Goal: Navigation & Orientation: Find specific page/section

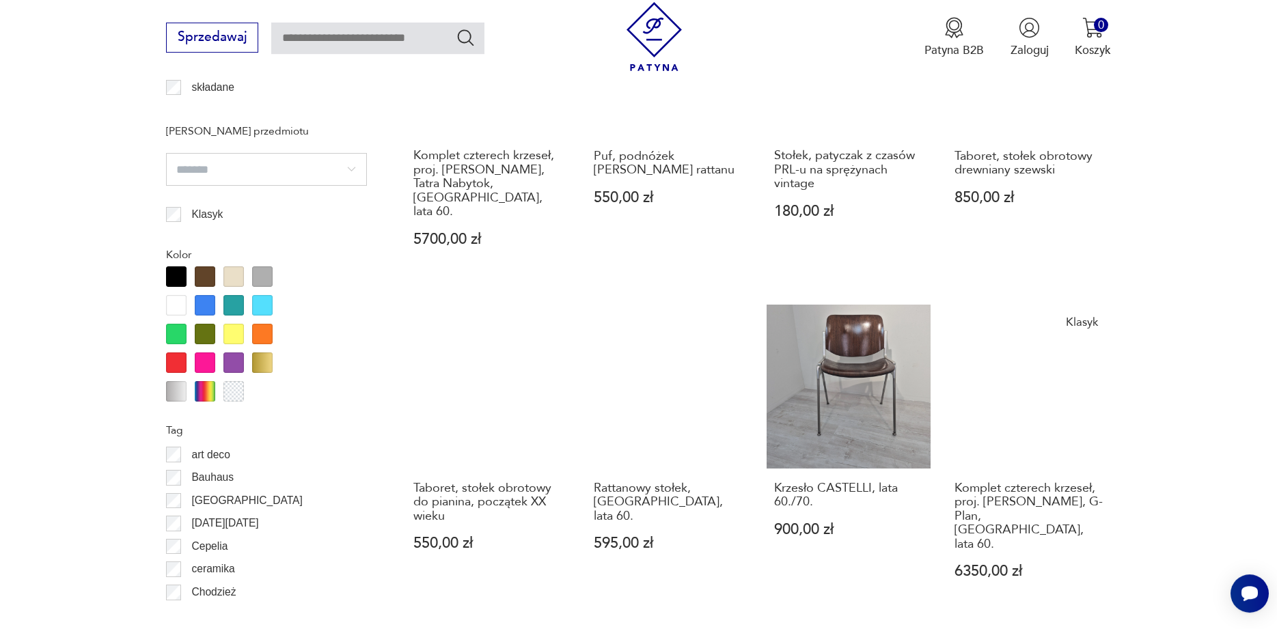
scroll to position [1508, 0]
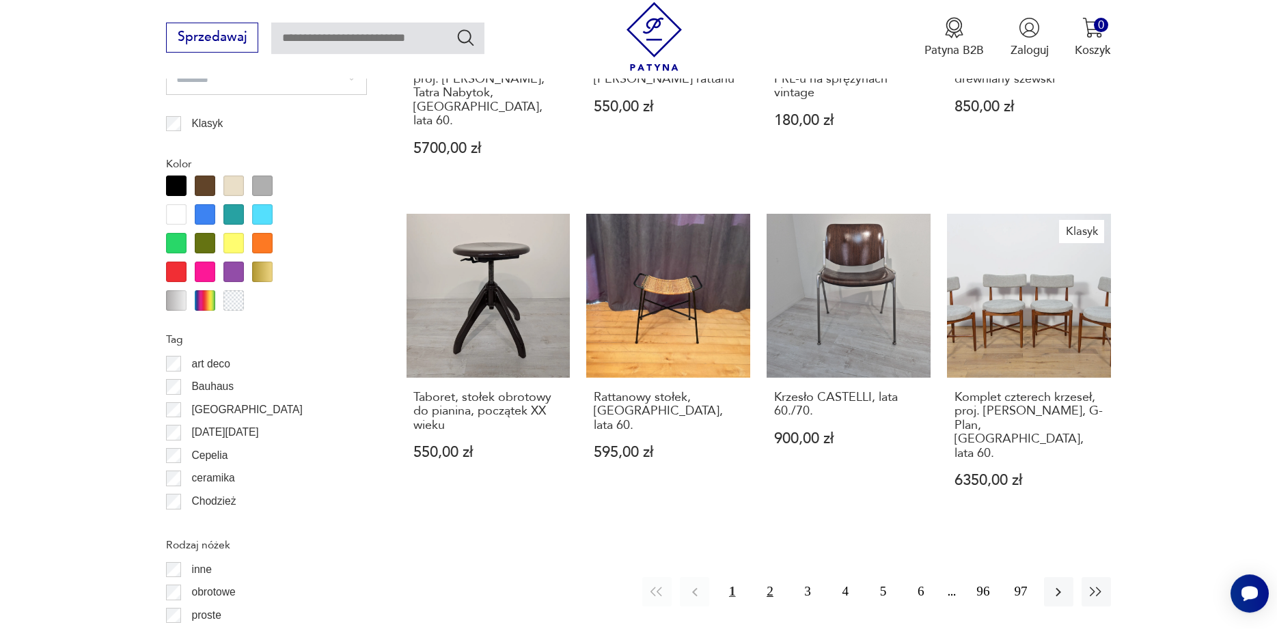
click at [764, 577] on button "2" at bounding box center [769, 591] width 29 height 29
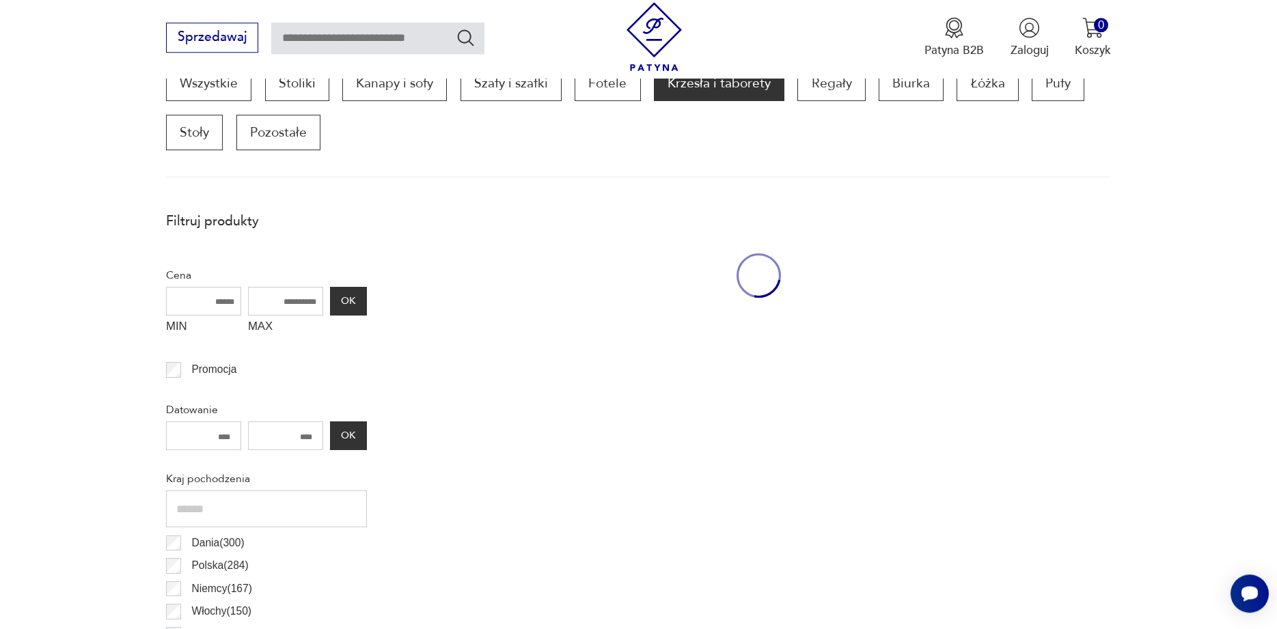
scroll to position [455, 0]
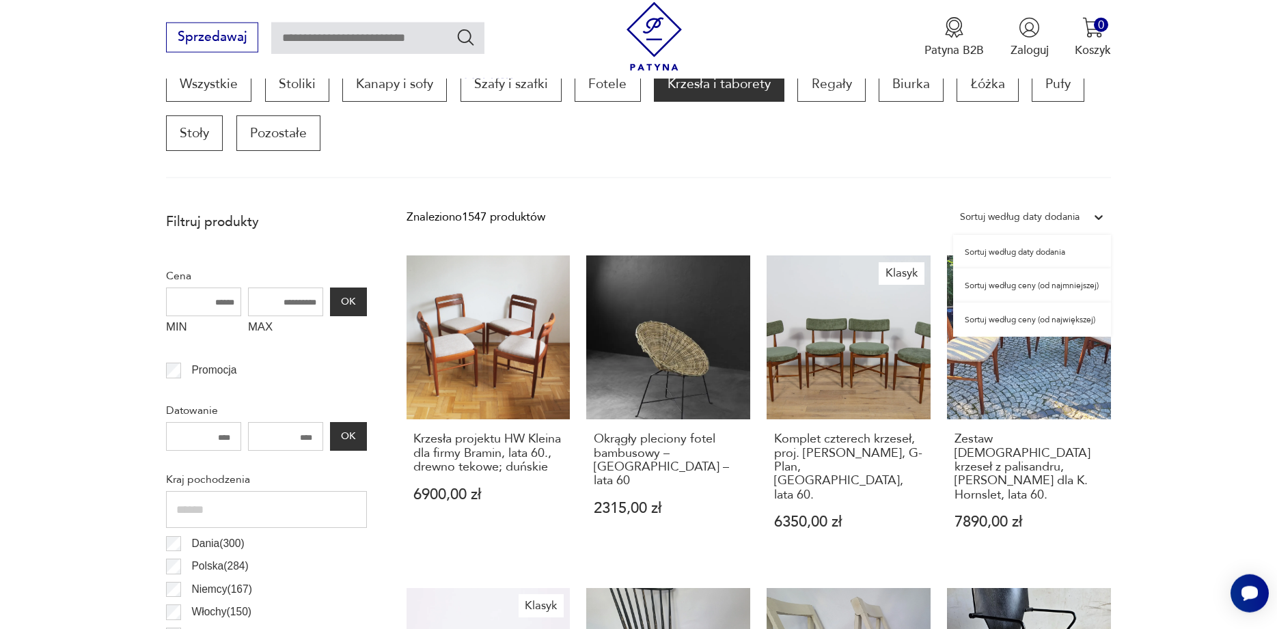
click at [1084, 219] on div "Sortuj według daty dodania" at bounding box center [1019, 217] width 133 height 21
click at [1026, 284] on div "Sortuj według ceny (od najmniejszej)" at bounding box center [1032, 286] width 158 height 34
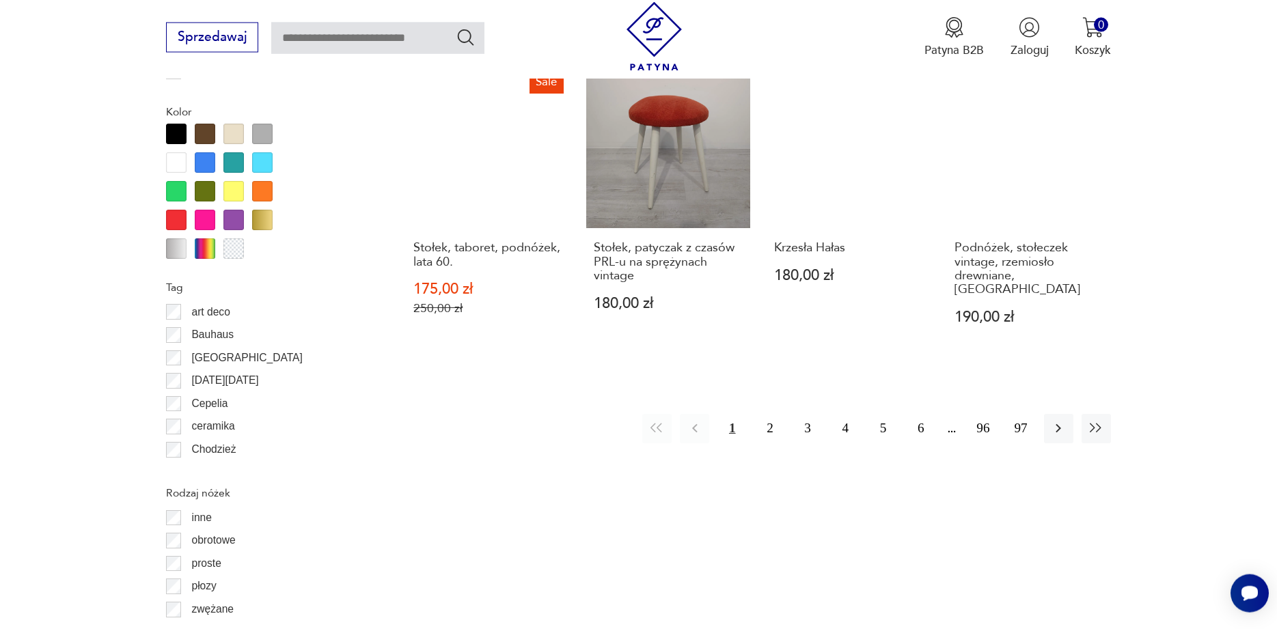
scroll to position [1571, 0]
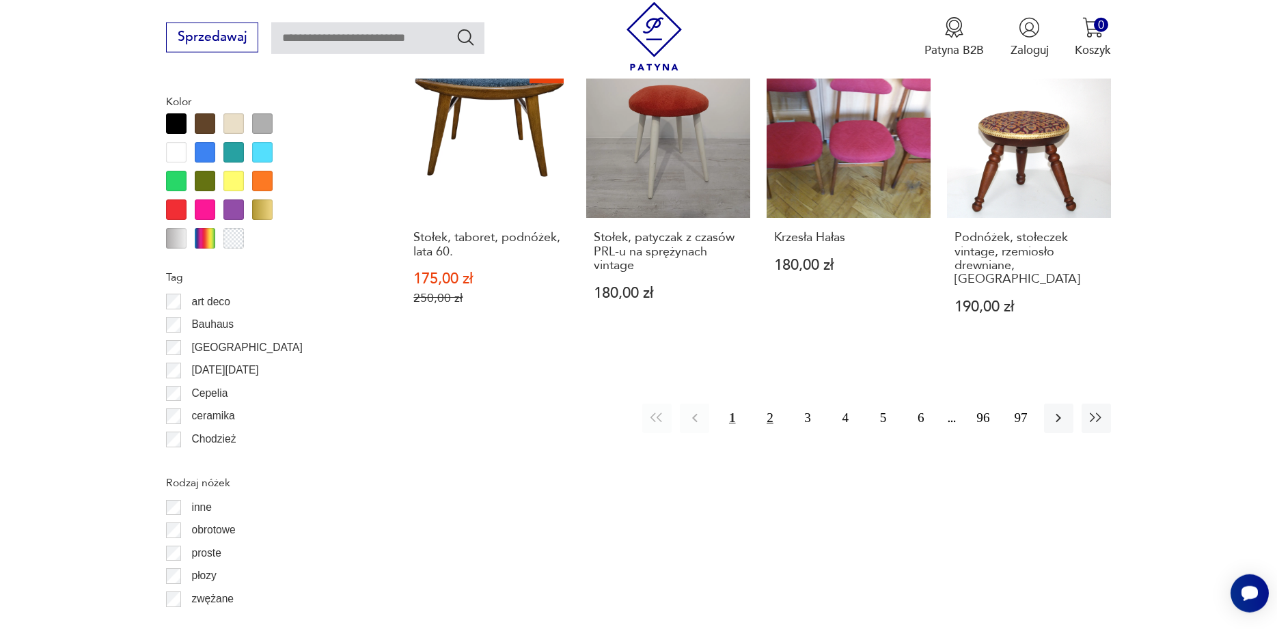
click at [773, 416] on button "2" at bounding box center [769, 418] width 29 height 29
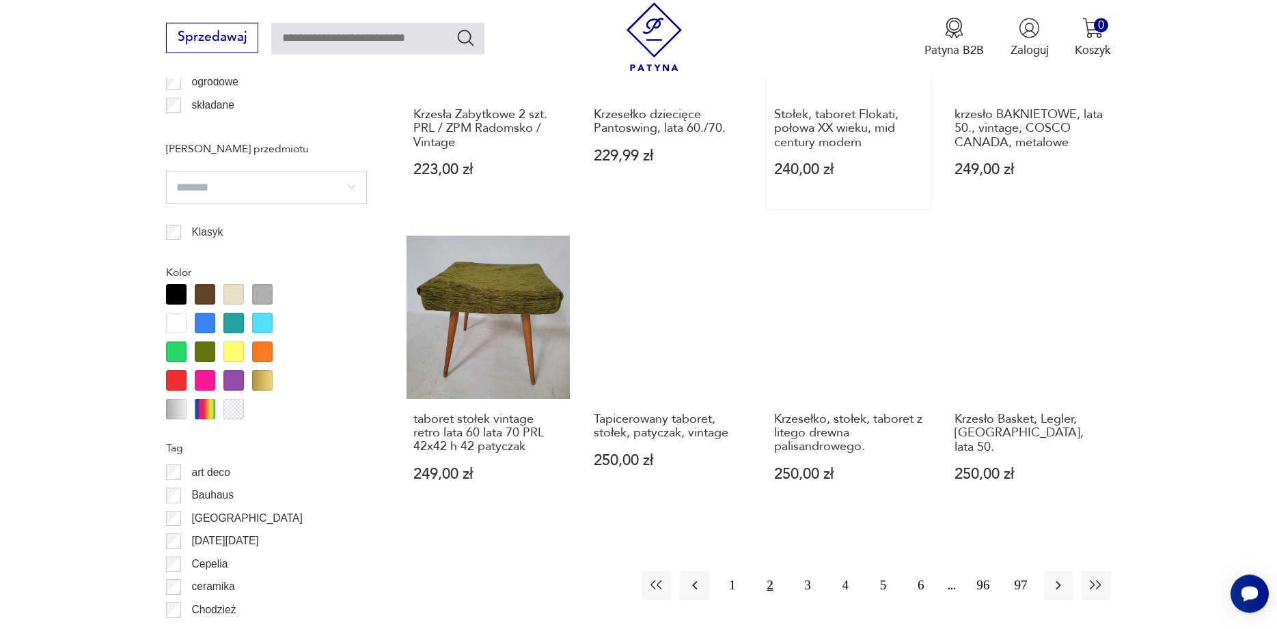
scroll to position [1501, 0]
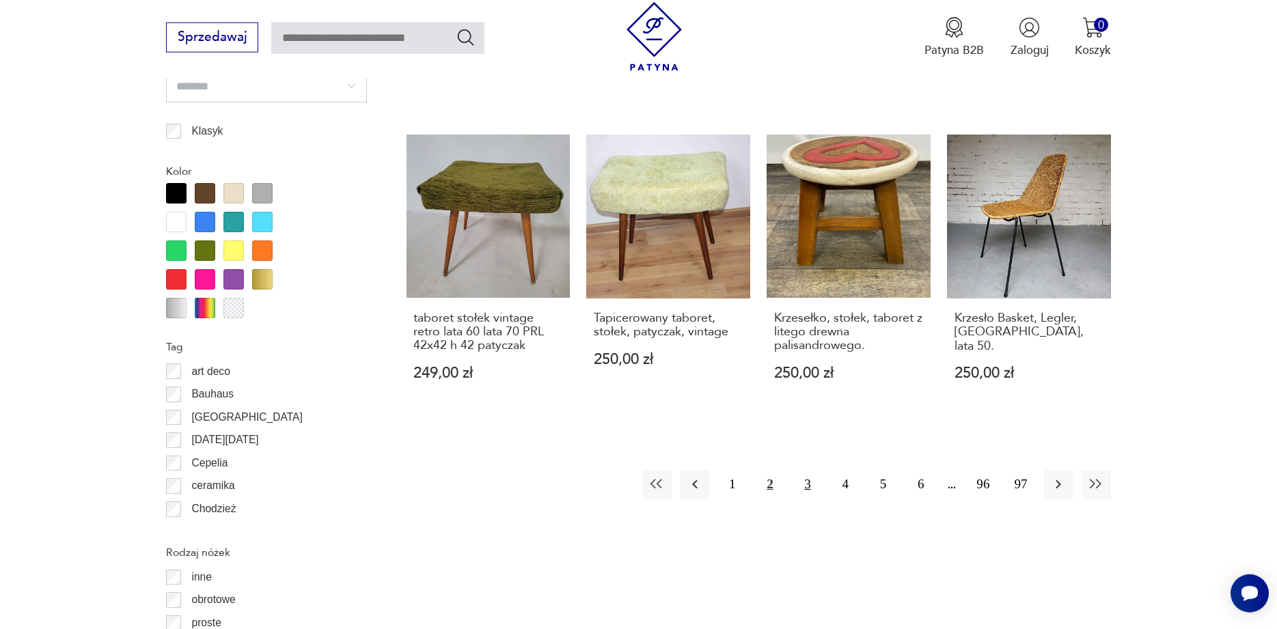
click at [800, 470] on button "3" at bounding box center [807, 484] width 29 height 29
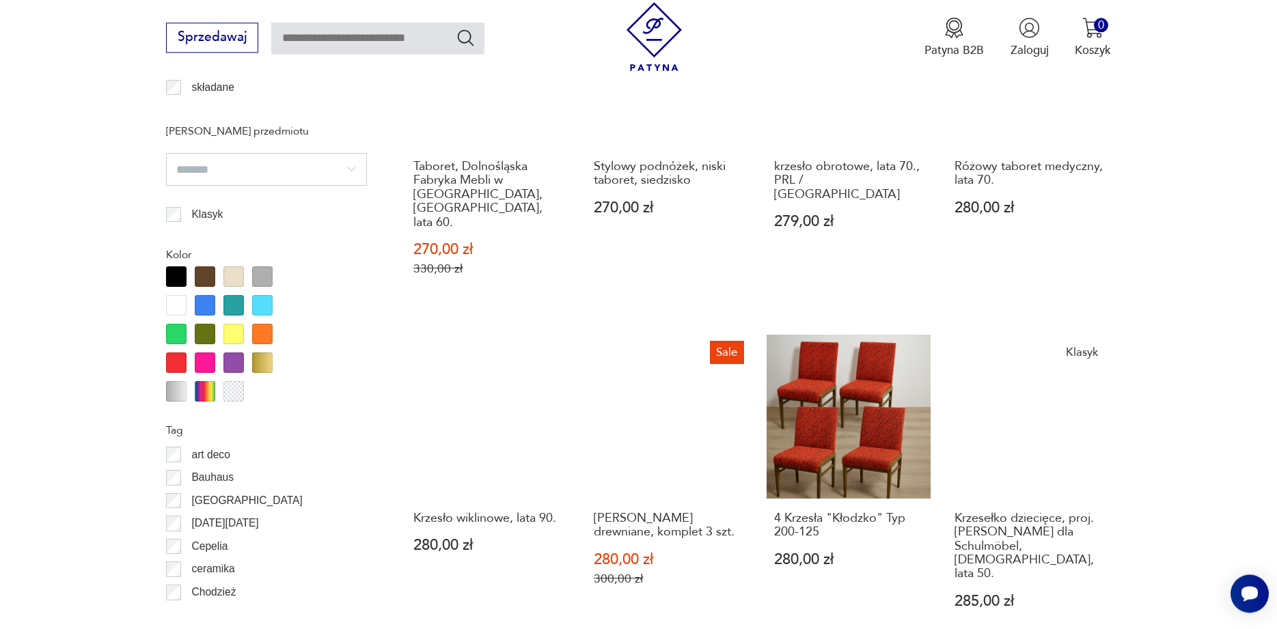
scroll to position [1501, 0]
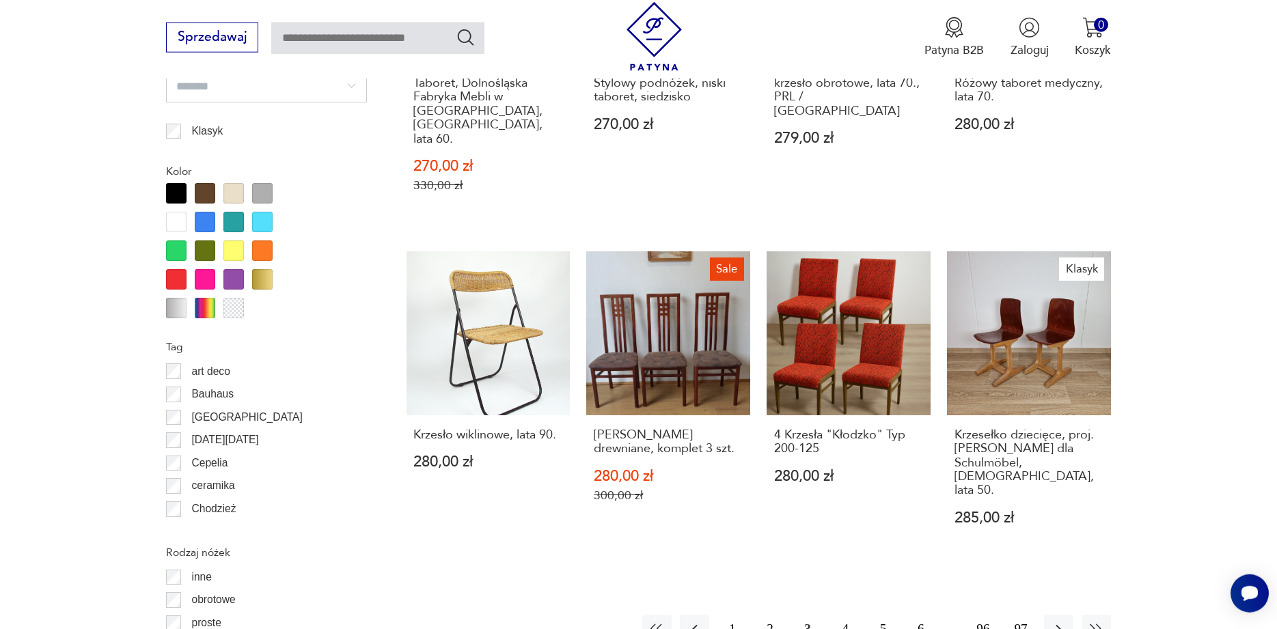
click at [849, 615] on button "4" at bounding box center [845, 629] width 29 height 29
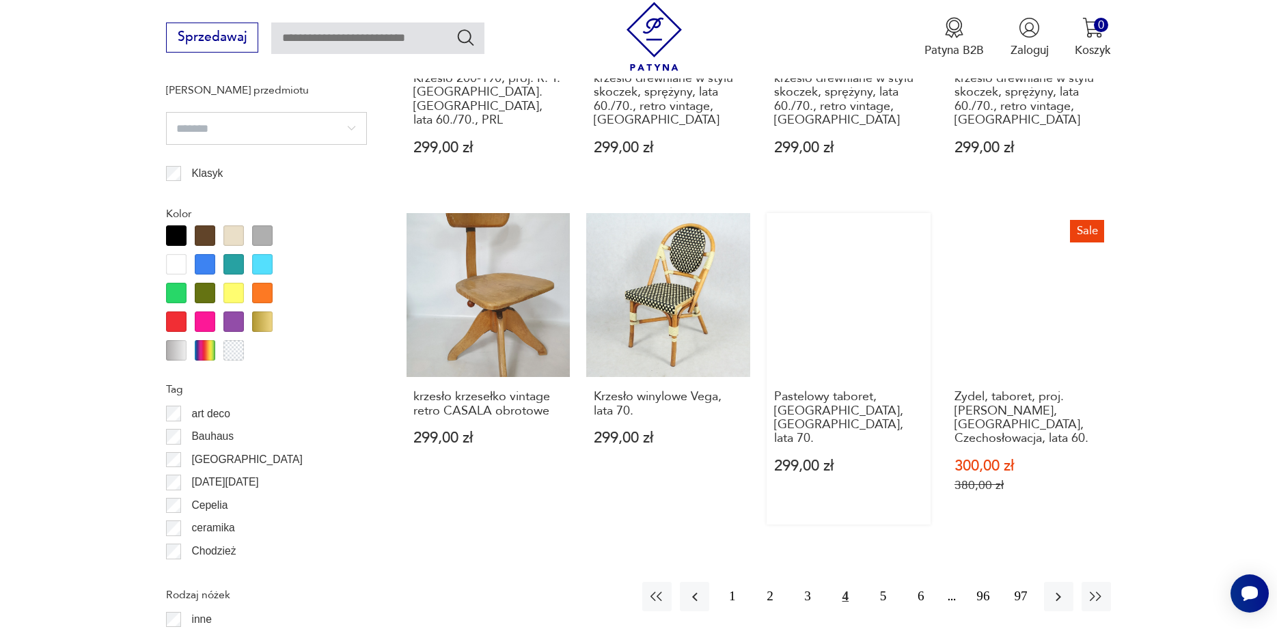
scroll to position [1501, 0]
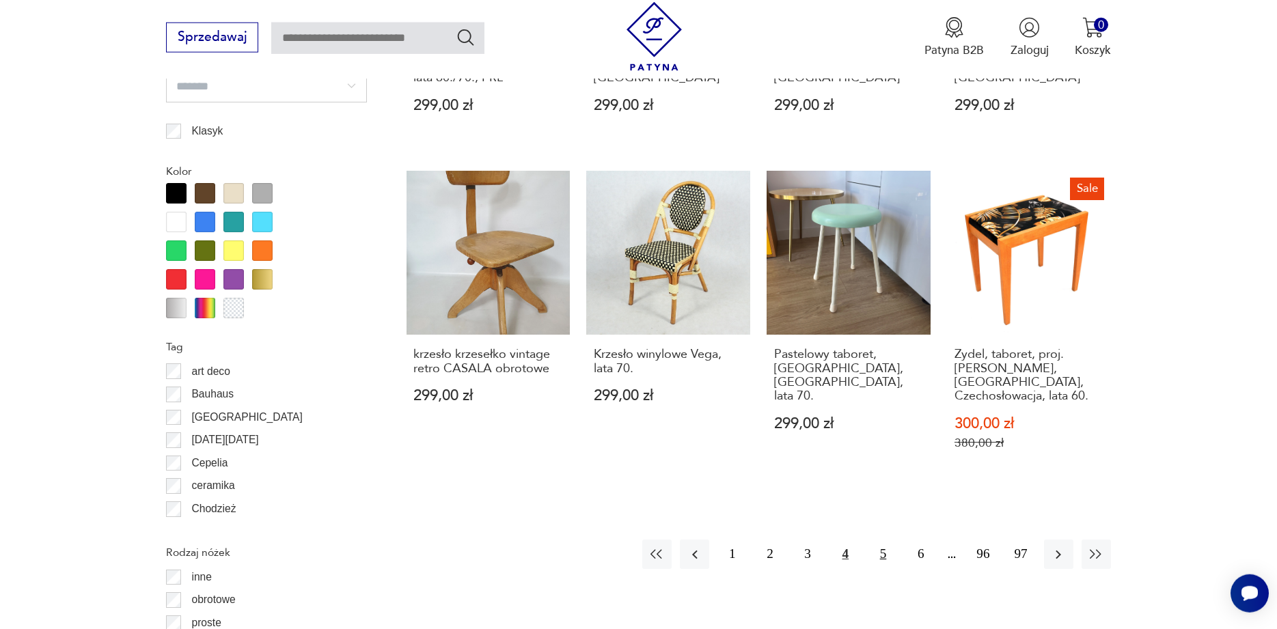
click at [891, 540] on button "5" at bounding box center [883, 554] width 29 height 29
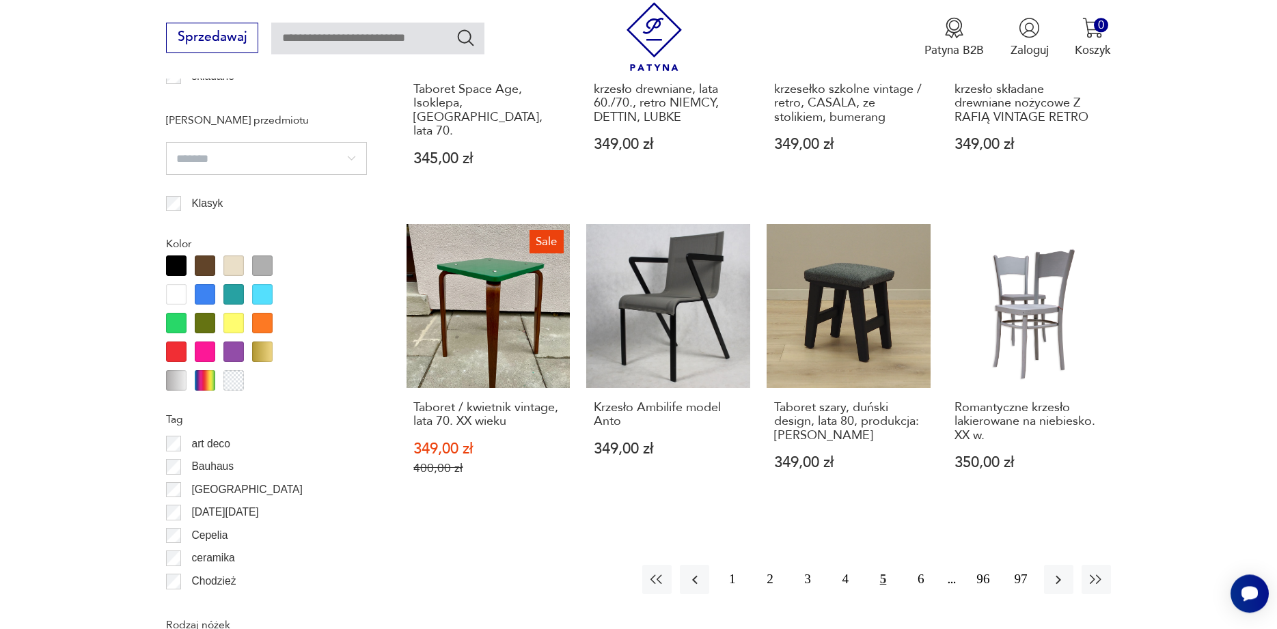
scroll to position [1431, 0]
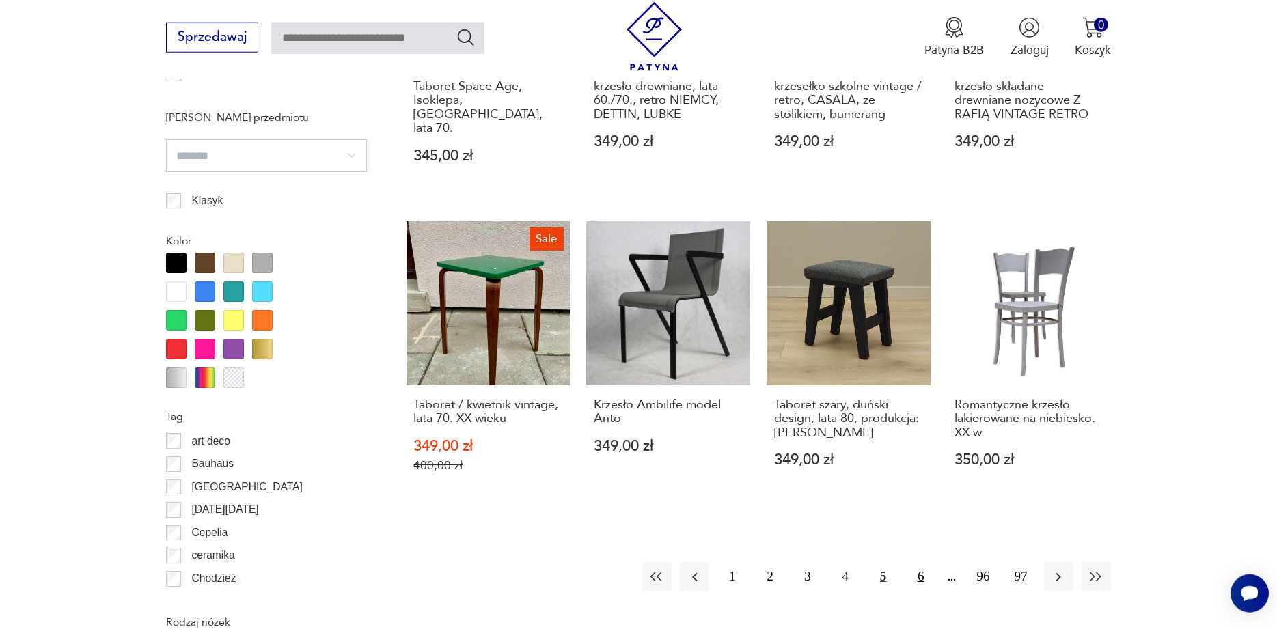
click at [915, 562] on button "6" at bounding box center [920, 576] width 29 height 29
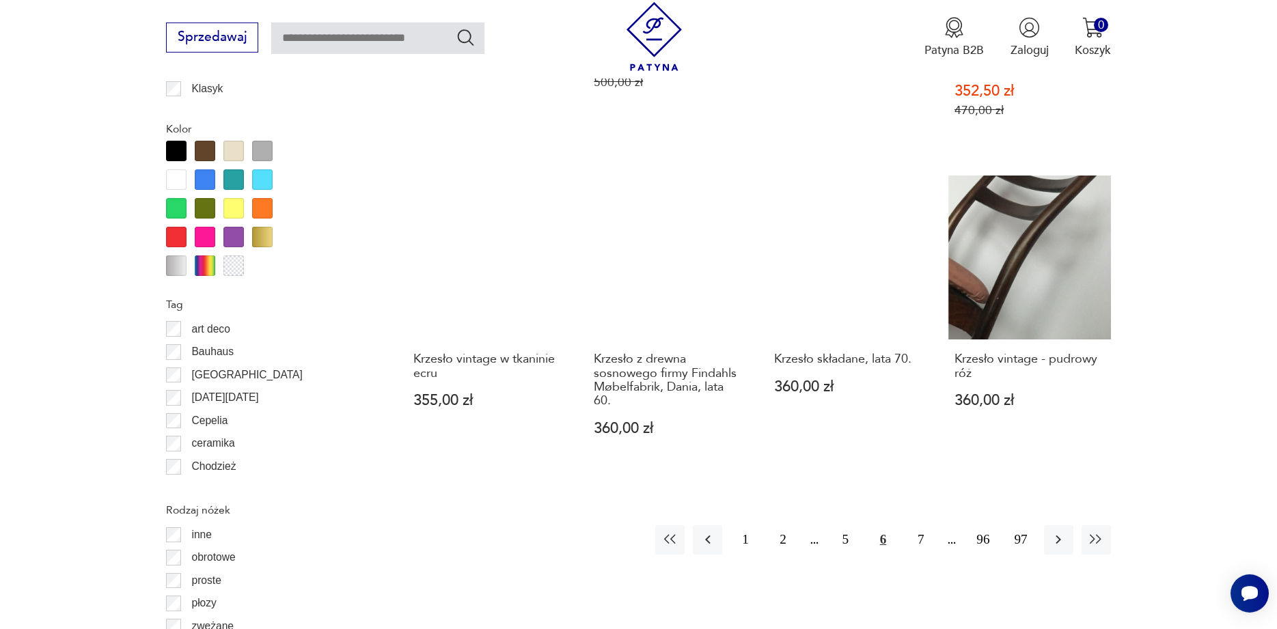
scroll to position [1571, 0]
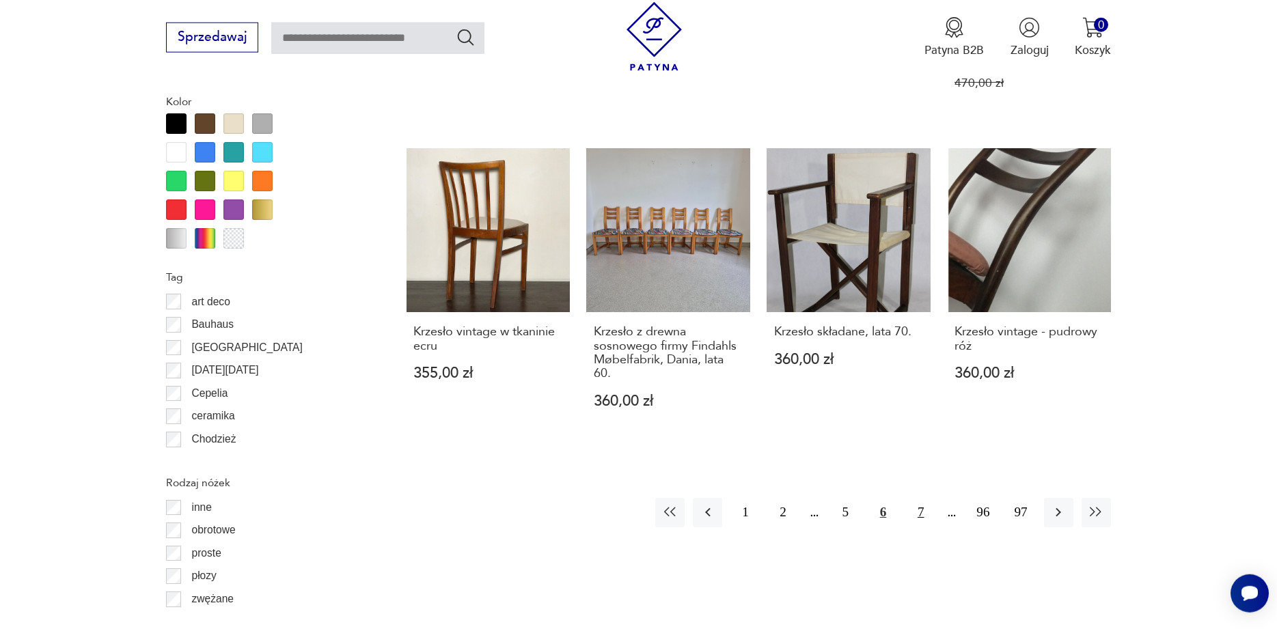
click at [918, 498] on button "7" at bounding box center [920, 512] width 29 height 29
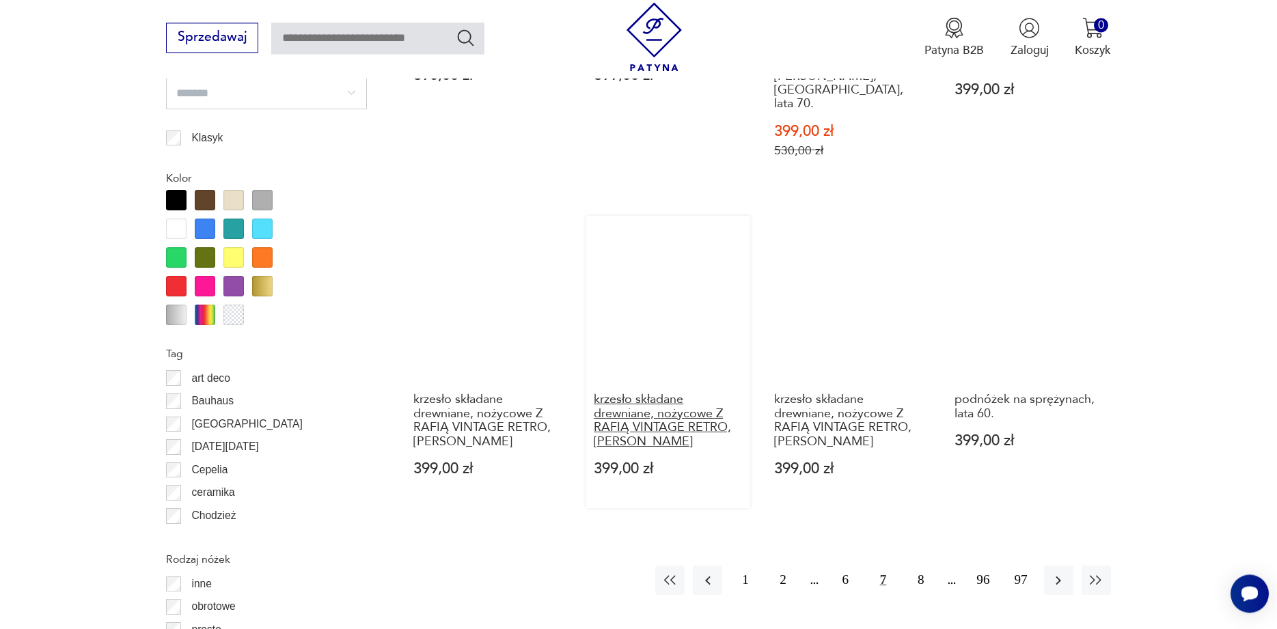
scroll to position [1501, 0]
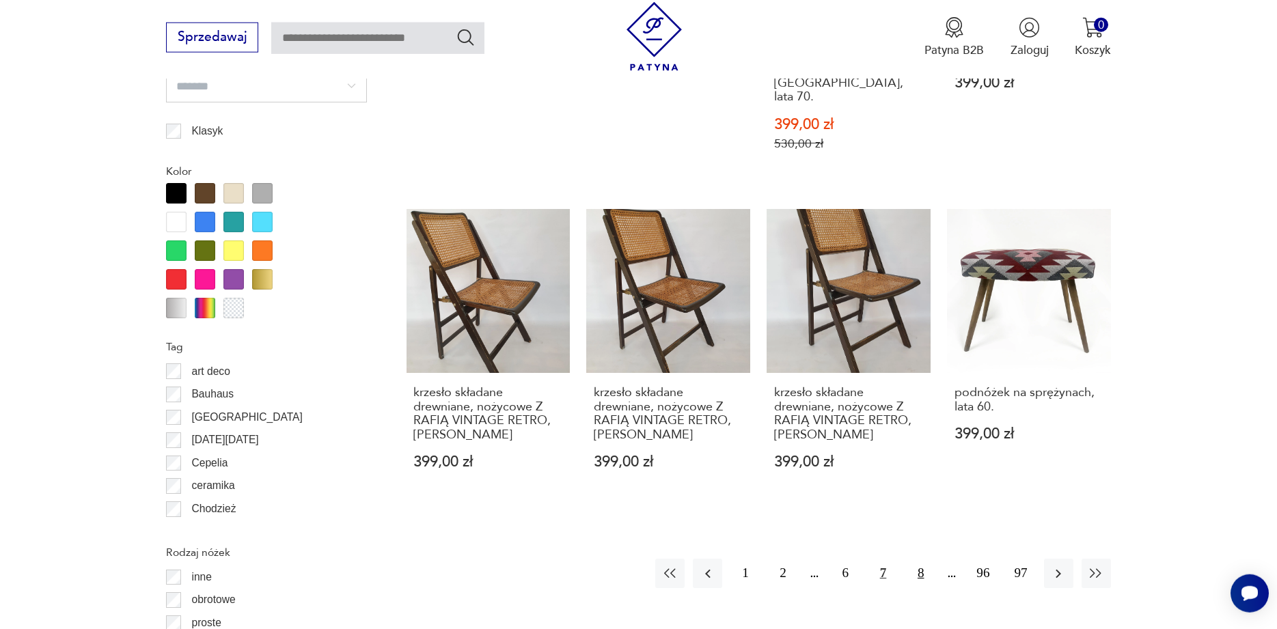
click at [914, 559] on button "8" at bounding box center [920, 573] width 29 height 29
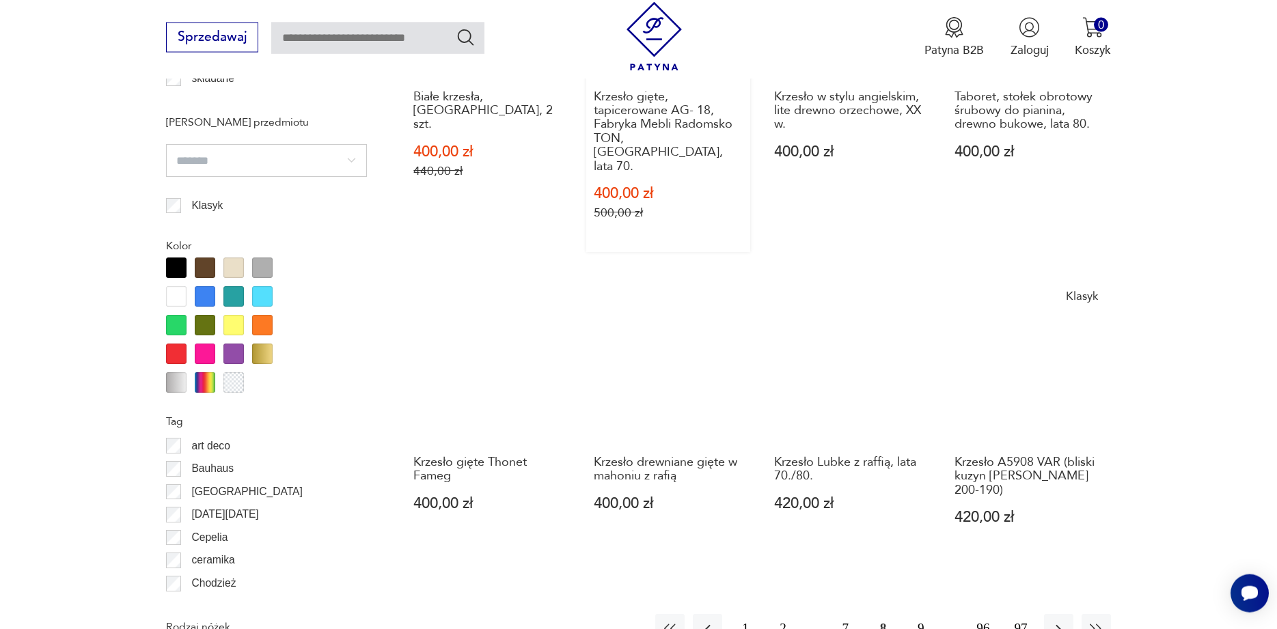
scroll to position [1431, 0]
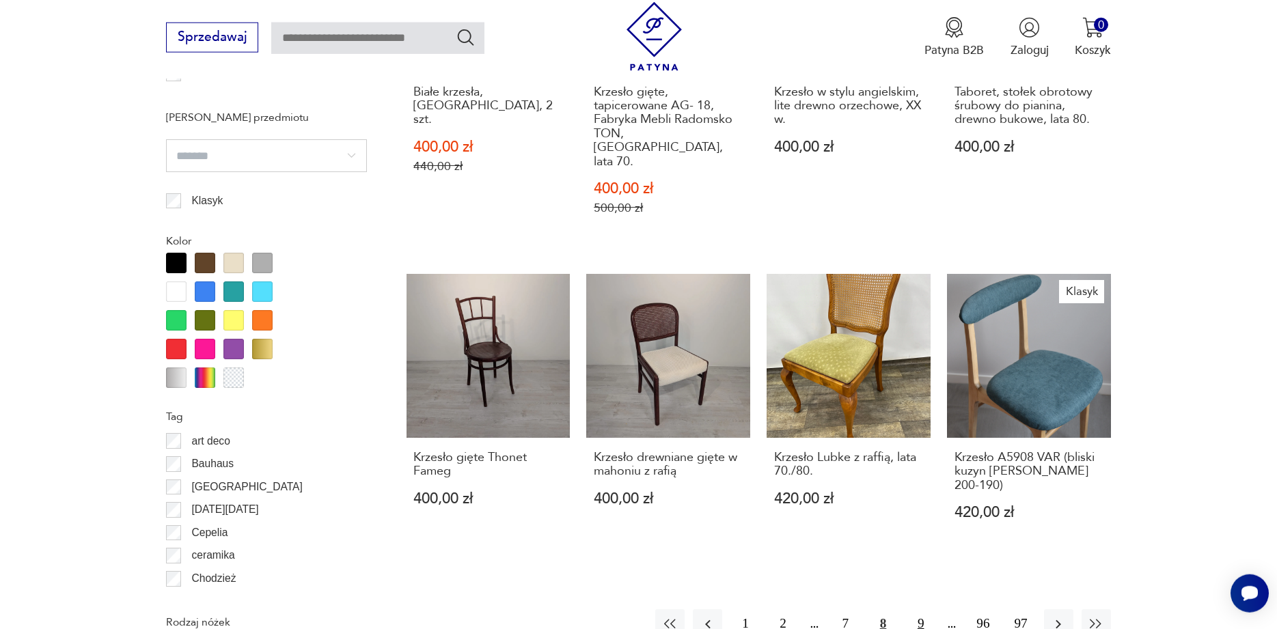
click at [915, 610] on button "9" at bounding box center [920, 624] width 29 height 29
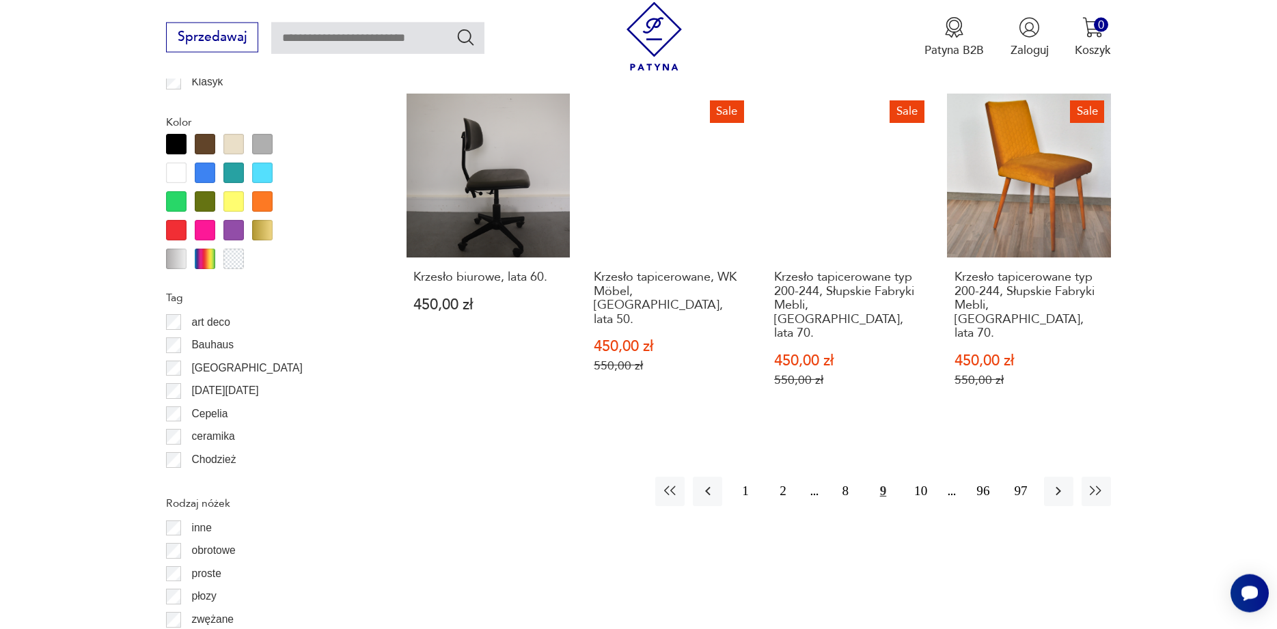
scroll to position [1640, 0]
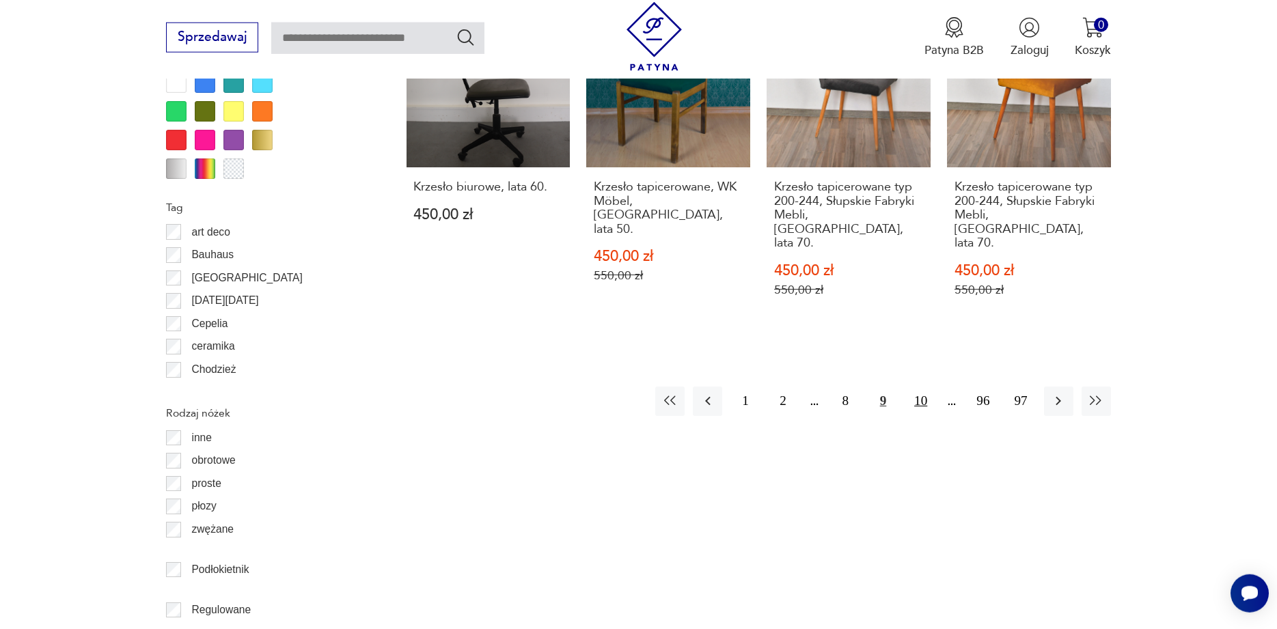
click at [921, 387] on button "10" at bounding box center [920, 401] width 29 height 29
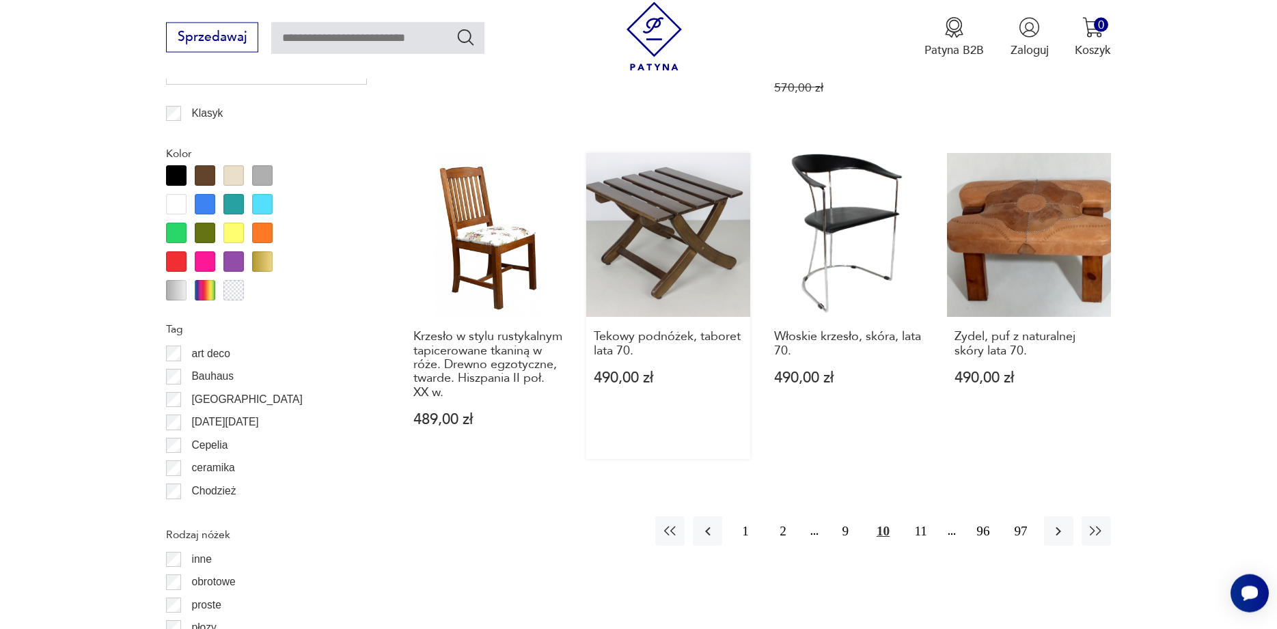
scroll to position [1571, 0]
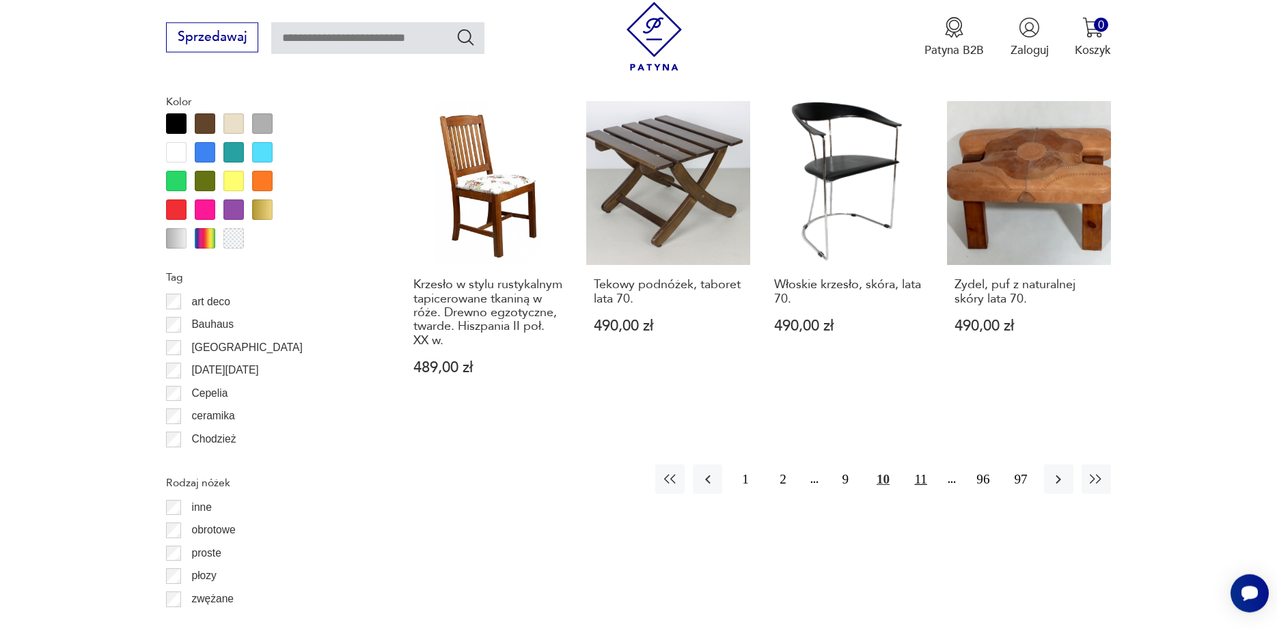
click at [923, 465] on button "11" at bounding box center [920, 479] width 29 height 29
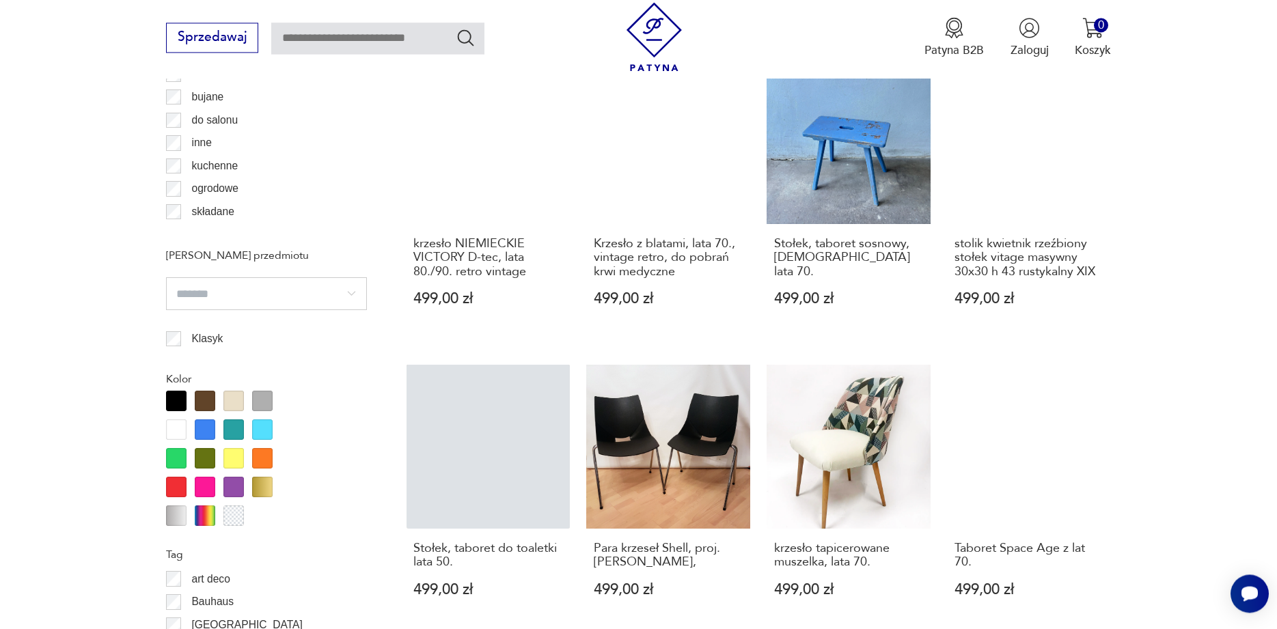
scroll to position [1431, 0]
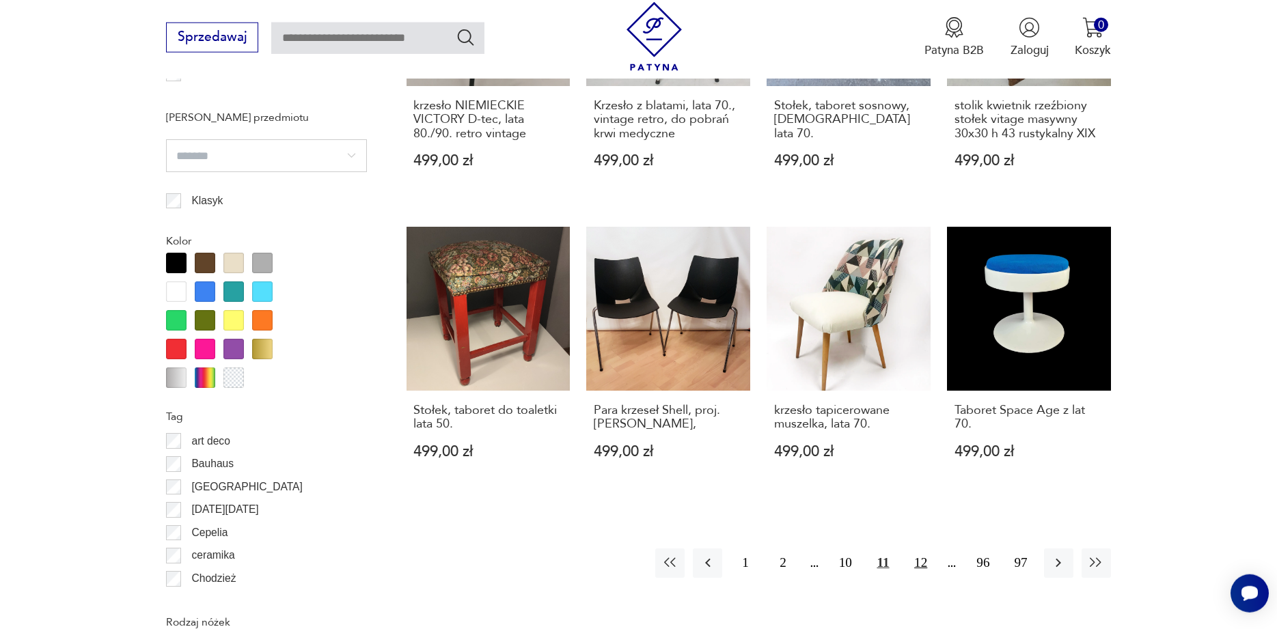
click at [921, 549] on button "12" at bounding box center [920, 563] width 29 height 29
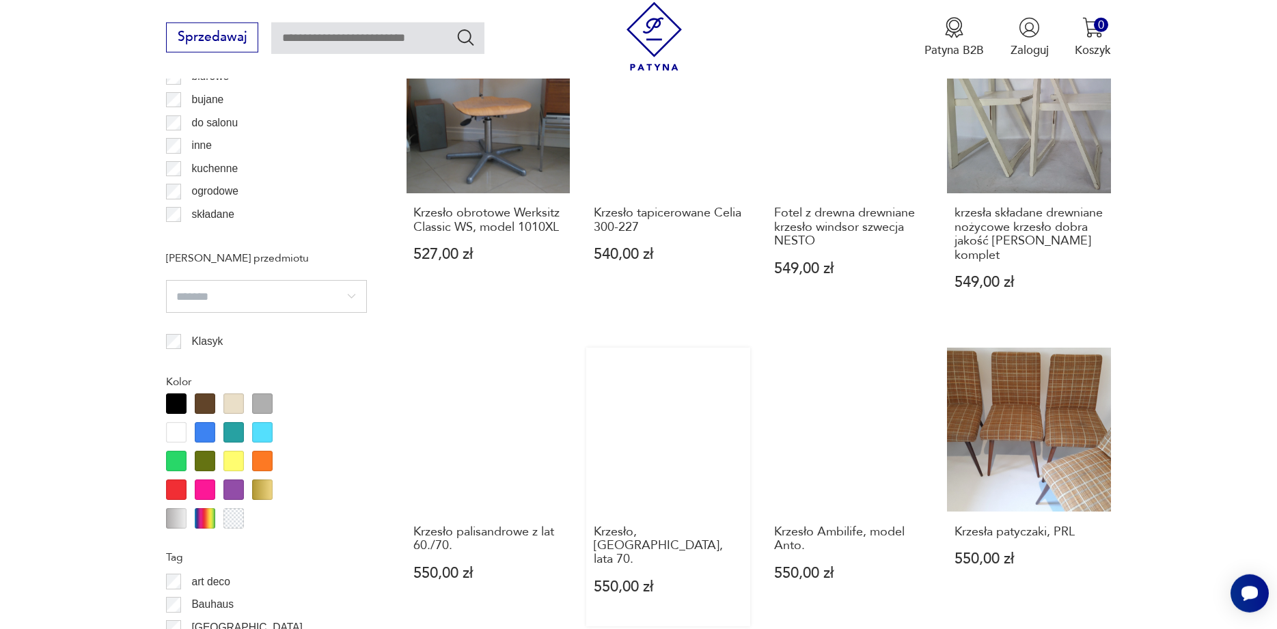
scroll to position [1292, 0]
